Goal: Task Accomplishment & Management: Complete application form

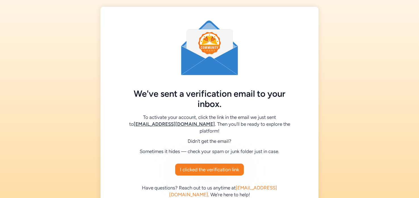
click at [298, 58] on div at bounding box center [209, 47] width 195 height 55
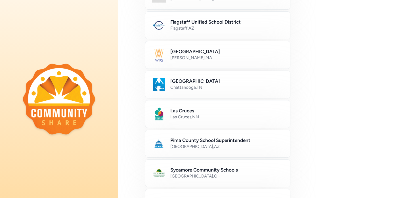
scroll to position [150, 0]
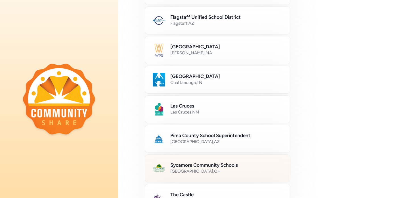
click at [226, 163] on h2 "Sycamore Community Schools" at bounding box center [226, 164] width 113 height 7
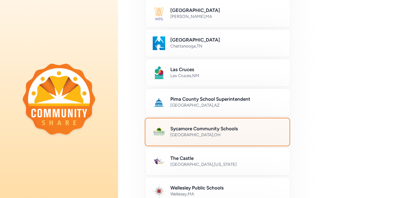
scroll to position [187, 0]
click at [234, 132] on div "[GEOGRAPHIC_DATA] , [GEOGRAPHIC_DATA]" at bounding box center [226, 135] width 113 height 6
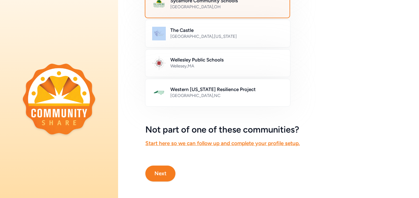
scroll to position [314, 0]
click at [160, 175] on button "Next" at bounding box center [160, 174] width 30 height 16
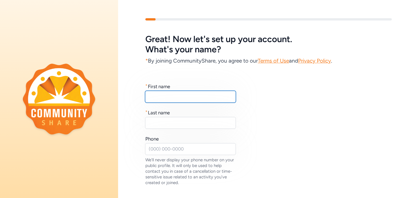
click at [176, 95] on input "text" at bounding box center [190, 97] width 91 height 12
type input "[PERSON_NAME]"
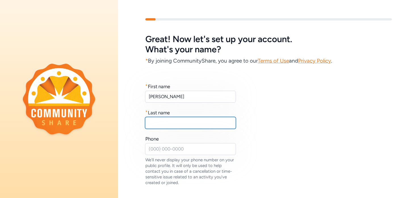
click at [171, 120] on input "text" at bounding box center [190, 123] width 91 height 12
type input "[PERSON_NAME]"
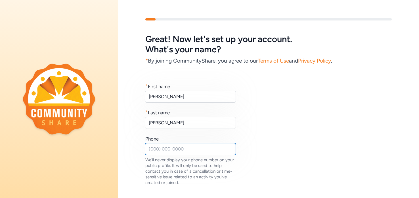
click at [170, 149] on input "text" at bounding box center [190, 149] width 91 height 12
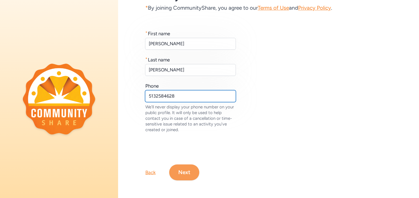
type input "5132584628"
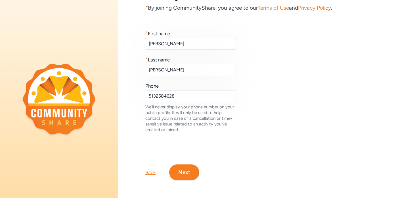
click at [185, 169] on button "Next" at bounding box center [184, 172] width 30 height 16
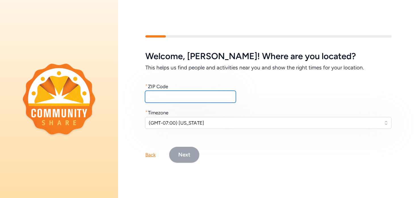
click at [176, 95] on input "text" at bounding box center [190, 97] width 91 height 12
type input "45242"
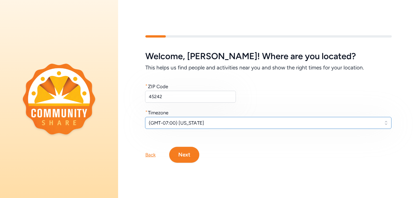
click at [231, 121] on span "(GMT-07:00) [US_STATE]" at bounding box center [264, 122] width 231 height 7
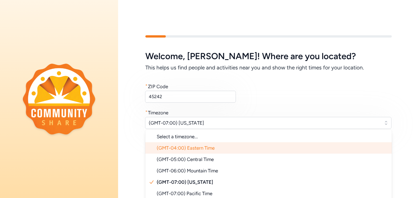
click at [202, 148] on span "(GMT-04:00) Eastern Time" at bounding box center [186, 148] width 58 height 6
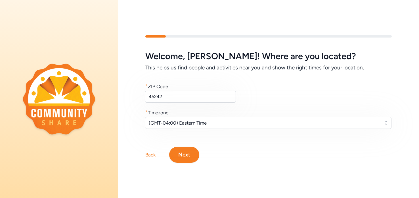
click at [181, 156] on button "Next" at bounding box center [184, 155] width 30 height 16
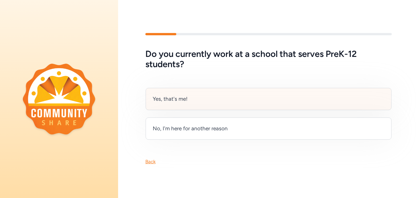
click at [249, 101] on div "Yes, that's me!" at bounding box center [269, 99] width 246 height 22
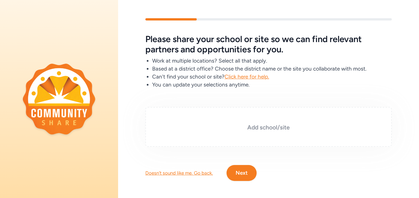
click at [287, 126] on h3 "Add school/site" at bounding box center [269, 127] width 218 height 8
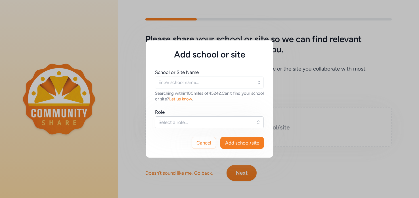
click at [287, 126] on div "Add school or site School or Site Name Searching within 100 miles of 45242 . Ca…" at bounding box center [209, 99] width 419 height 198
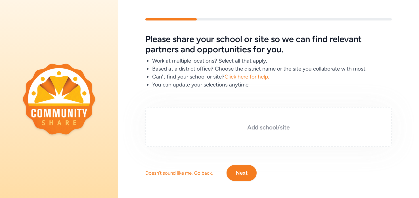
click at [269, 129] on h3 "Add school/site" at bounding box center [269, 127] width 218 height 8
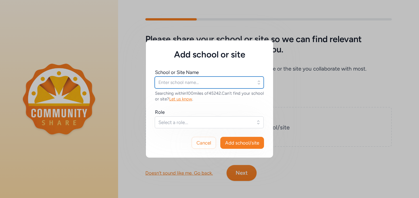
click at [250, 81] on input "text" at bounding box center [209, 82] width 109 height 12
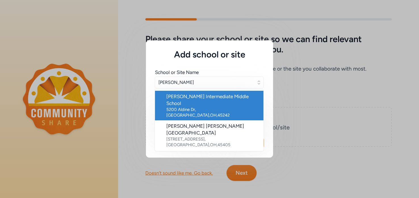
click at [224, 99] on div "[PERSON_NAME] Intermediate Middle School" at bounding box center [212, 100] width 93 height 14
type input "[PERSON_NAME] Intermediate Middle School"
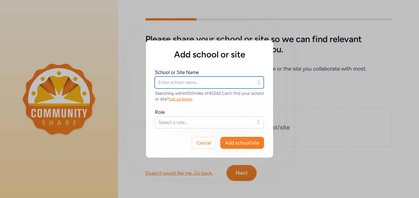
type input "[PERSON_NAME] Intermediate Middle School"
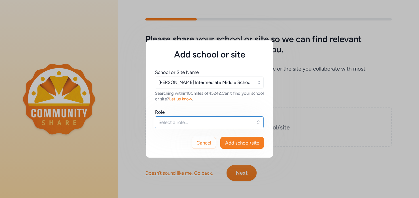
click at [209, 122] on span "Select a role..." at bounding box center [206, 122] width 94 height 7
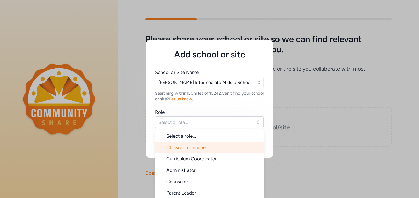
click at [206, 149] on span "Classroom Teacher" at bounding box center [186, 147] width 41 height 6
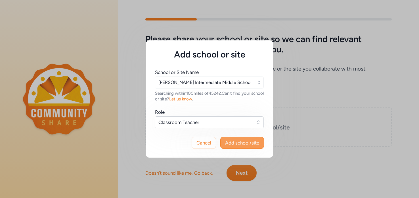
click at [240, 143] on span "Add school/site" at bounding box center [242, 142] width 34 height 7
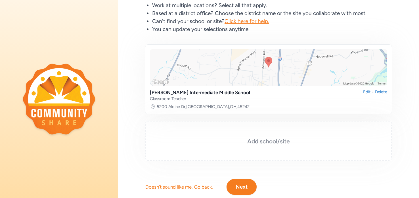
scroll to position [70, 0]
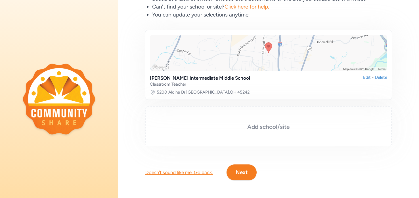
click at [266, 127] on h3 "Add school/site" at bounding box center [269, 127] width 218 height 8
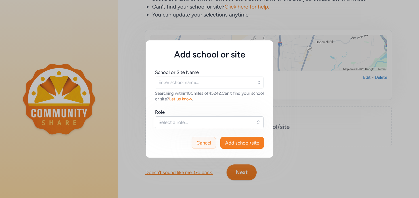
click at [200, 147] on button "Cancel" at bounding box center [204, 143] width 24 height 12
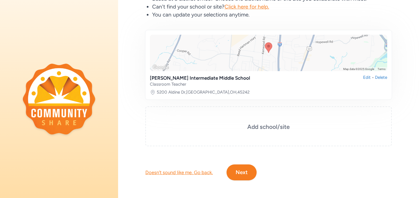
click at [238, 170] on button "Next" at bounding box center [242, 172] width 30 height 16
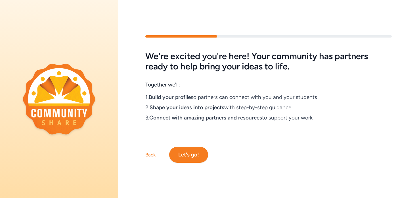
click at [197, 152] on button "Let's go!" at bounding box center [188, 155] width 39 height 16
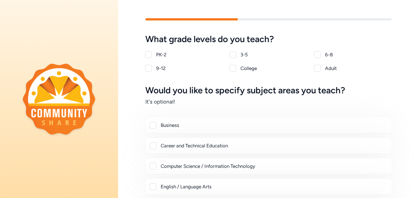
click at [234, 55] on div at bounding box center [233, 54] width 7 height 7
checkbox input "true"
click at [317, 55] on div at bounding box center [317, 54] width 7 height 7
checkbox input "true"
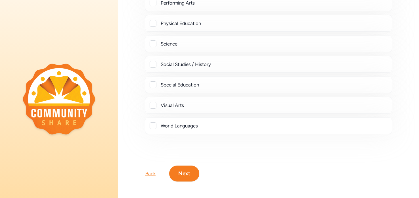
scroll to position [244, 0]
click at [237, 104] on div "Visual Arts" at bounding box center [274, 105] width 227 height 7
checkbox input "true"
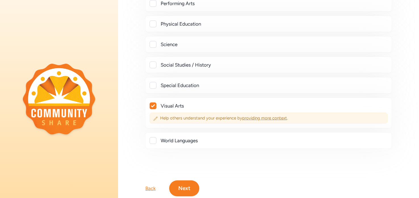
click at [265, 115] on span "providing more context" at bounding box center [264, 117] width 45 height 5
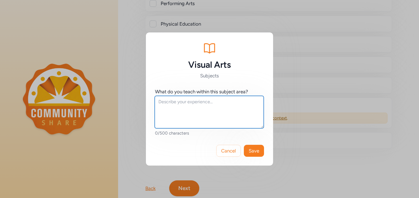
click at [172, 110] on textarea at bounding box center [209, 112] width 109 height 32
type textarea "I teach 5th and 6th grade art classes"
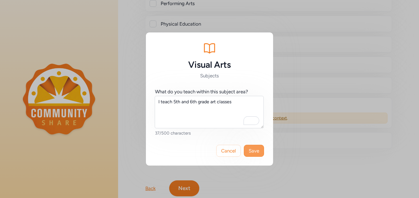
click at [253, 150] on span "Save" at bounding box center [254, 150] width 11 height 7
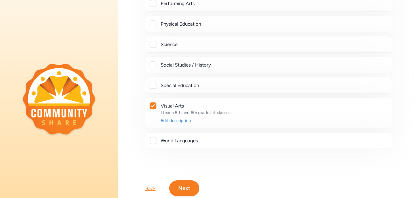
click at [182, 186] on button "Next" at bounding box center [184, 188] width 30 height 16
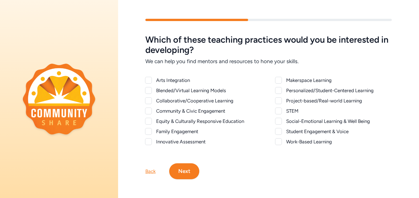
click at [151, 80] on div at bounding box center [148, 80] width 7 height 7
checkbox input "true"
click at [149, 90] on div at bounding box center [148, 90] width 7 height 7
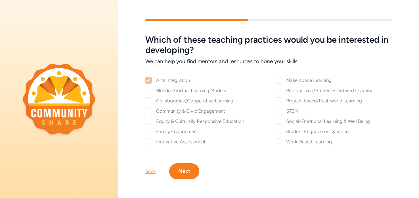
checkbox input "true"
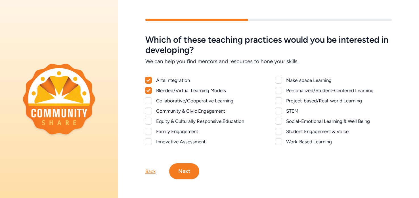
click at [147, 102] on div at bounding box center [148, 100] width 7 height 7
checkbox input "true"
click at [149, 111] on div at bounding box center [148, 110] width 7 height 7
checkbox input "true"
click at [149, 122] on div at bounding box center [148, 121] width 7 height 7
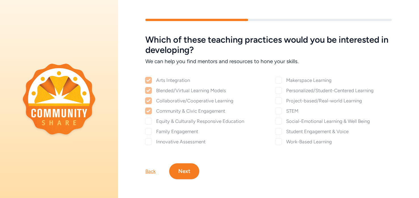
checkbox input "true"
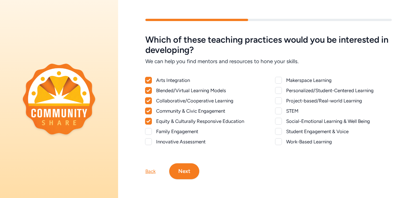
click at [150, 131] on div at bounding box center [148, 131] width 7 height 7
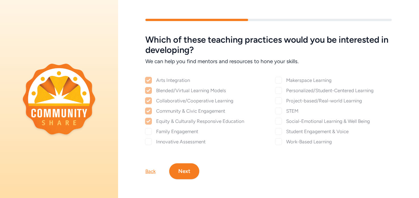
checkbox input "true"
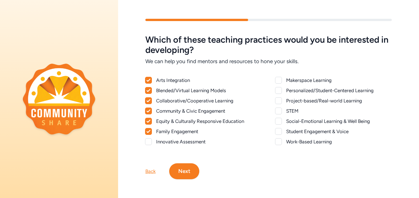
click at [151, 140] on div at bounding box center [148, 141] width 7 height 7
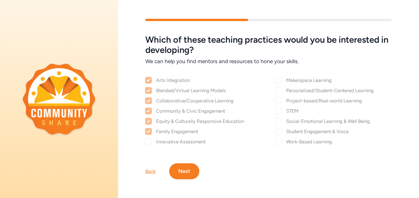
checkbox input "true"
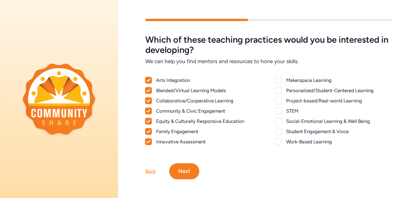
click at [278, 91] on div at bounding box center [278, 90] width 7 height 7
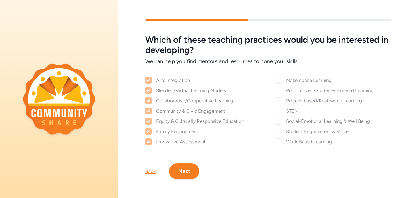
checkbox input "true"
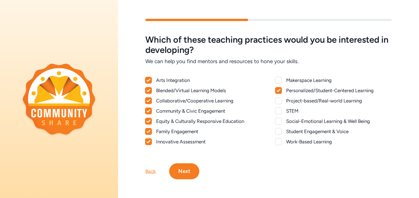
click at [279, 102] on div at bounding box center [278, 100] width 7 height 7
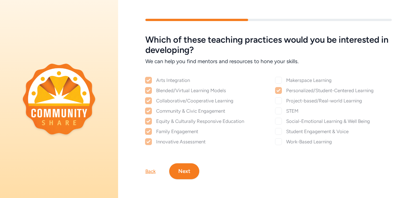
checkbox input "true"
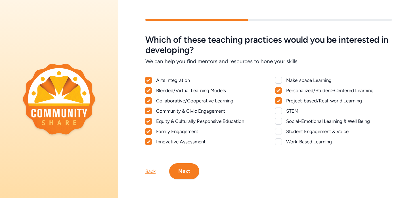
click at [279, 123] on div at bounding box center [278, 121] width 7 height 7
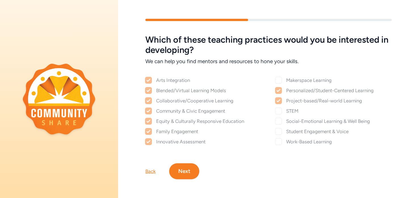
checkbox input "true"
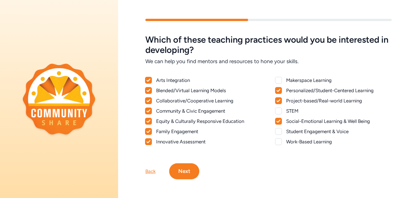
click at [280, 133] on div at bounding box center [278, 131] width 7 height 7
checkbox input "true"
click at [280, 142] on div at bounding box center [278, 141] width 7 height 7
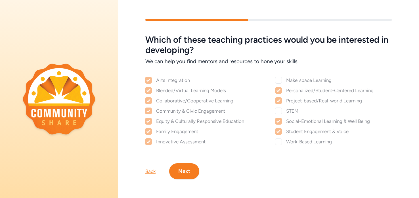
checkbox input "true"
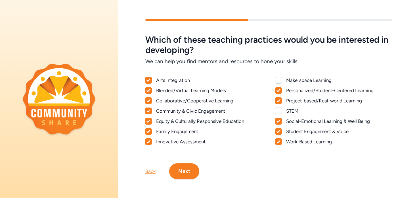
click at [190, 172] on button "Next" at bounding box center [184, 171] width 30 height 16
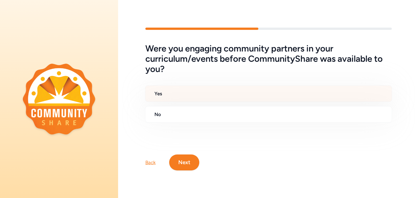
click at [193, 88] on div "Yes" at bounding box center [268, 93] width 247 height 16
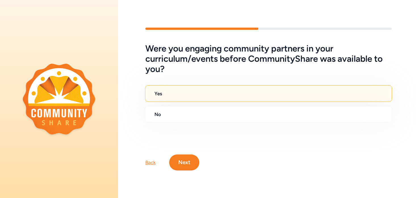
click at [181, 160] on button "Next" at bounding box center [184, 162] width 30 height 16
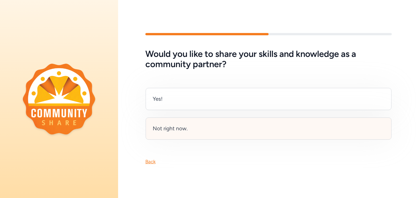
click at [190, 126] on div "Not right now." at bounding box center [269, 128] width 246 height 22
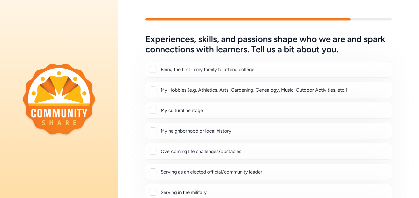
click at [155, 71] on div at bounding box center [153, 69] width 7 height 7
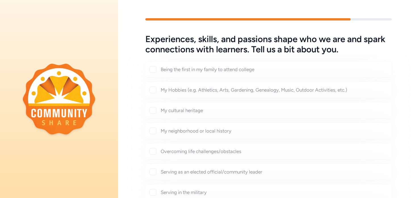
checkbox input "true"
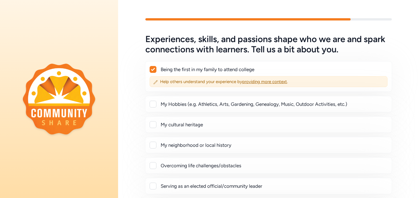
click at [155, 104] on div at bounding box center [153, 104] width 7 height 7
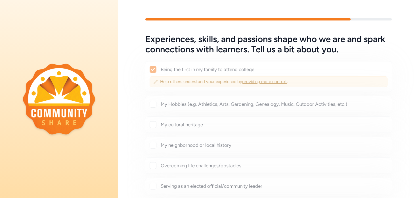
checkbox input "true"
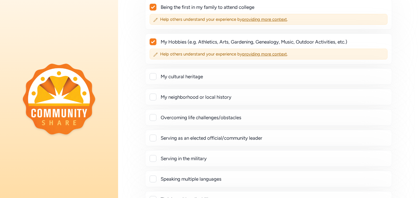
scroll to position [63, 0]
click at [154, 115] on div at bounding box center [153, 117] width 7 height 7
checkbox input "true"
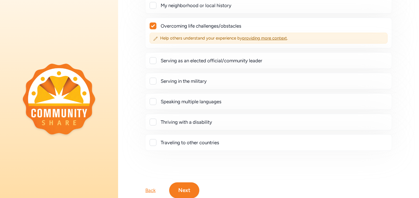
scroll to position [170, 0]
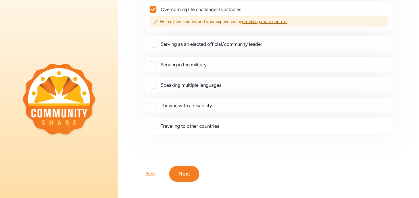
click at [153, 123] on div at bounding box center [153, 125] width 7 height 7
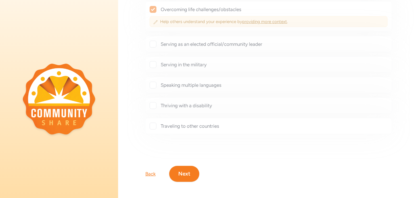
checkbox input "true"
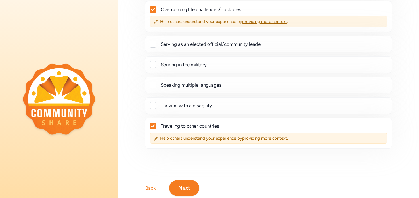
click at [183, 184] on button "Next" at bounding box center [184, 188] width 30 height 16
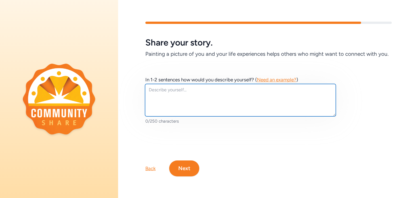
click at [199, 98] on textarea at bounding box center [240, 100] width 191 height 32
click at [178, 95] on textarea "To enrich screen reader interactions, please activate Accessibility in Grammarl…" at bounding box center [240, 100] width 191 height 32
paste textarea "[PERSON_NAME] is a teaching artist at [PERSON_NAME][GEOGRAPHIC_DATA], where she…"
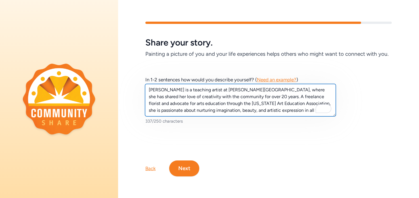
click at [178, 95] on textarea "[PERSON_NAME] is a teaching artist at [PERSON_NAME][GEOGRAPHIC_DATA], where she…" at bounding box center [240, 100] width 191 height 32
type textarea "[PERSON_NAME] is a teaching artist at [PERSON_NAME][GEOGRAPHIC_DATA], where she…"
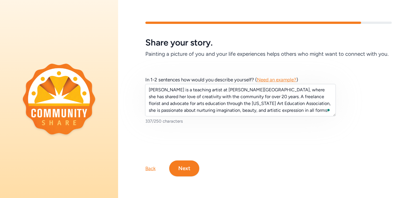
click at [178, 170] on button "Next" at bounding box center [184, 168] width 30 height 16
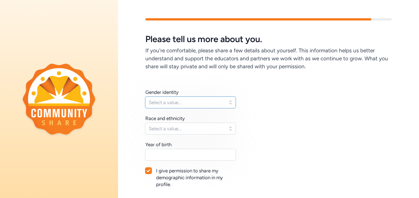
click at [221, 104] on span "Select a value..." at bounding box center [187, 102] width 76 height 7
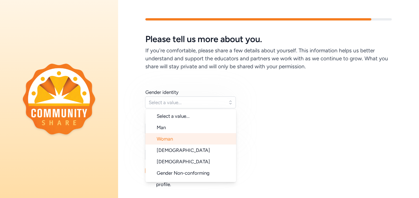
click at [211, 138] on li "Woman" at bounding box center [190, 138] width 91 height 11
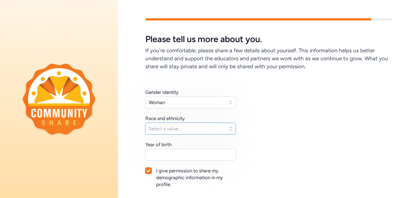
click at [213, 130] on span "Select a value..." at bounding box center [187, 128] width 76 height 7
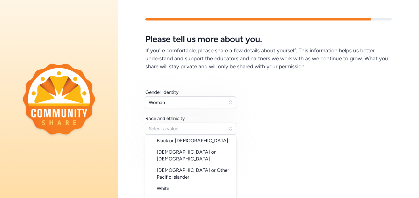
scroll to position [57, 0]
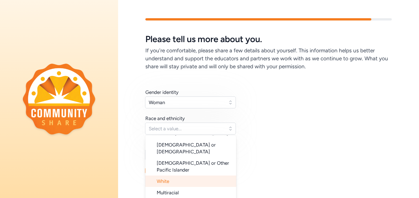
click at [211, 175] on li "White" at bounding box center [190, 180] width 91 height 11
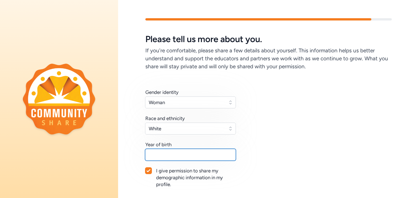
click at [209, 153] on input "text" at bounding box center [190, 155] width 91 height 12
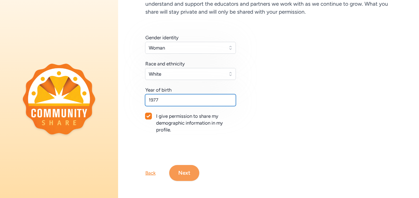
type input "1977"
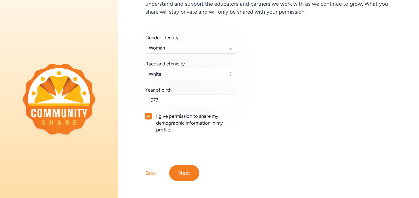
click at [193, 172] on button "Next" at bounding box center [184, 173] width 30 height 16
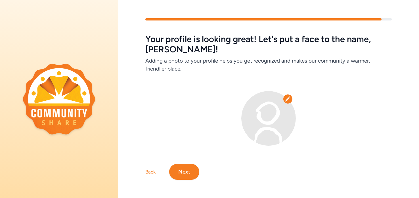
click at [288, 101] on icon at bounding box center [288, 99] width 6 height 6
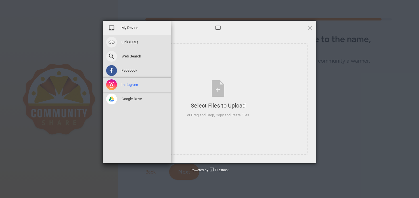
click at [113, 87] on span at bounding box center [111, 84] width 11 height 11
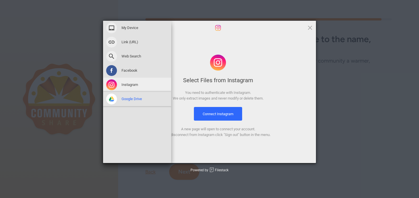
click at [134, 98] on span "Google Drive" at bounding box center [132, 98] width 20 height 5
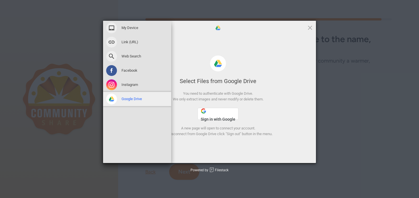
click at [134, 98] on span "Google Drive" at bounding box center [132, 98] width 20 height 5
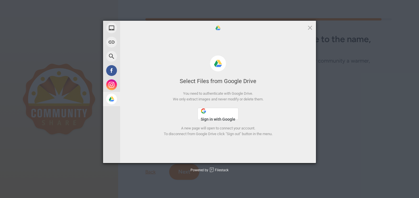
click at [213, 118] on span "Sign in with Google" at bounding box center [218, 119] width 35 height 5
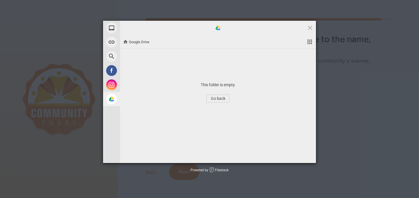
click at [220, 97] on span "Go back" at bounding box center [218, 98] width 23 height 8
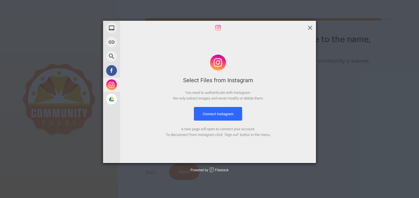
click at [310, 28] on span at bounding box center [310, 27] width 6 height 6
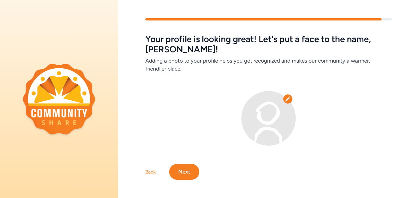
click at [190, 170] on button "Next" at bounding box center [184, 172] width 30 height 16
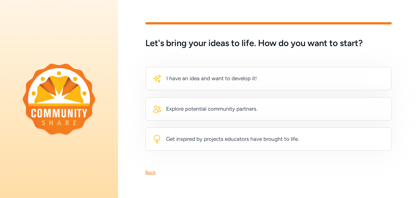
click at [63, 97] on img at bounding box center [59, 98] width 73 height 71
